Goal: Register for event/course

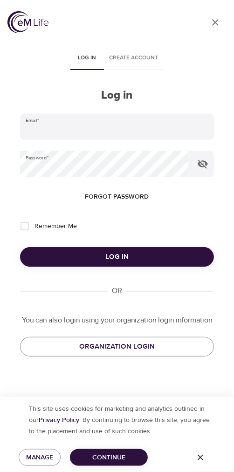
type input "rebecca.guzman@metlife.com"
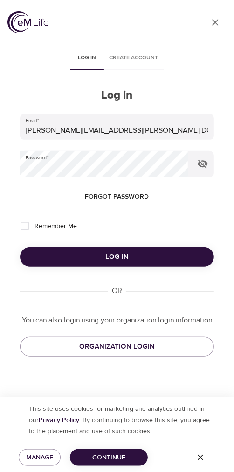
click at [129, 251] on span "Log in" at bounding box center [117, 257] width 172 height 12
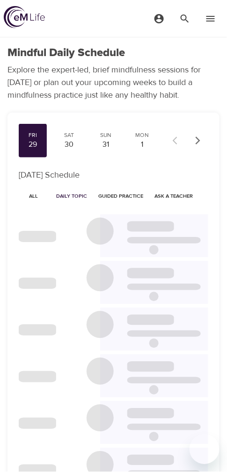
checkbox input "true"
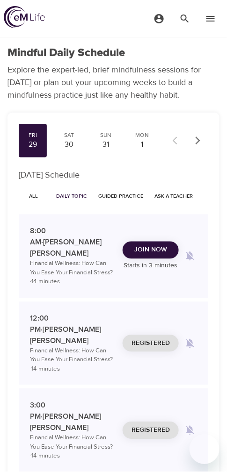
click at [153, 245] on button "Join Now" at bounding box center [150, 249] width 56 height 17
